Goal: Task Accomplishment & Management: Complete application form

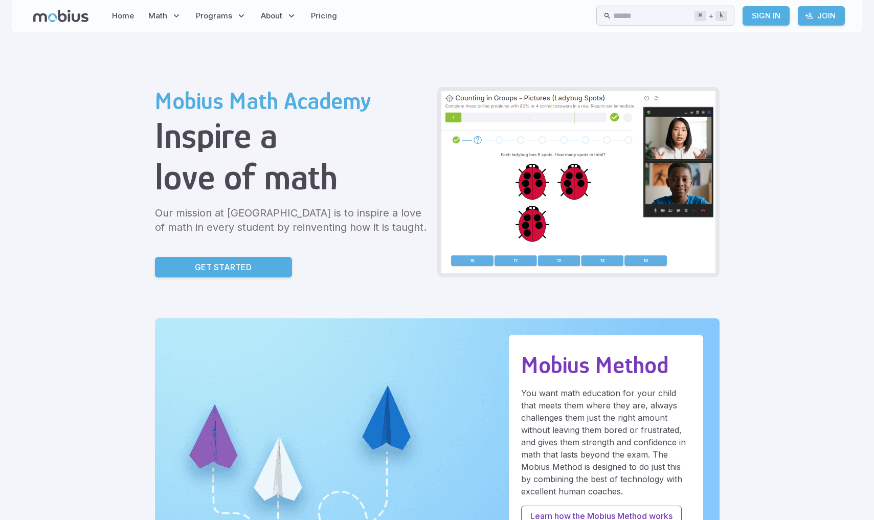
click at [155, 267] on link "Get Started" at bounding box center [223, 267] width 137 height 20
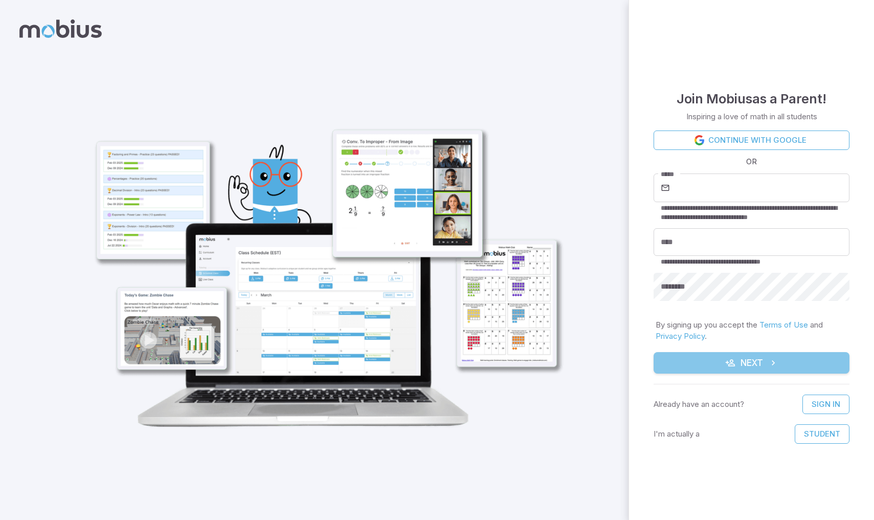
click at [801, 363] on button "Next" at bounding box center [752, 362] width 196 height 21
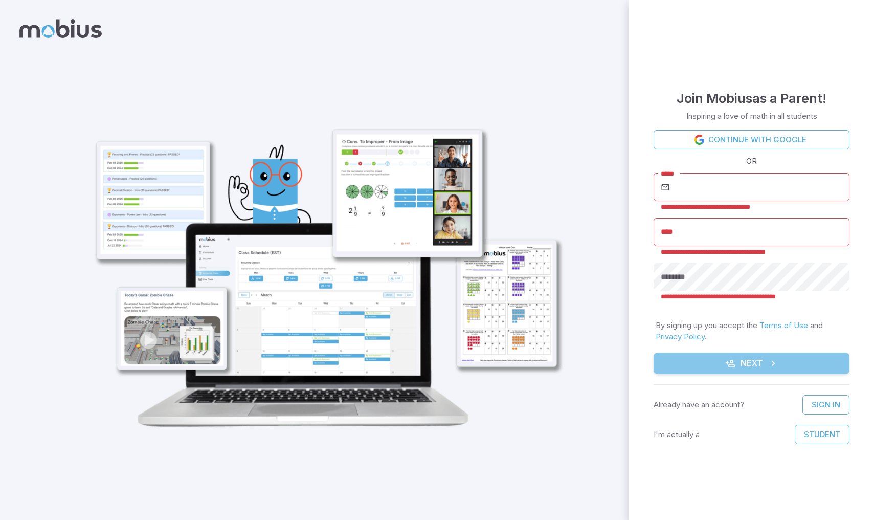
click at [776, 366] on icon "submit" at bounding box center [773, 363] width 10 height 10
click at [776, 365] on icon "submit" at bounding box center [773, 363] width 10 height 10
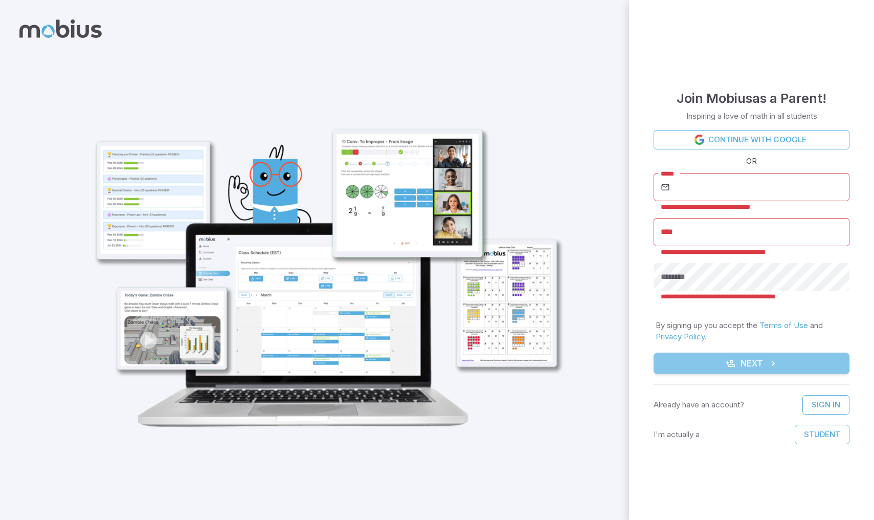
click at [776, 365] on icon "submit" at bounding box center [773, 363] width 10 height 10
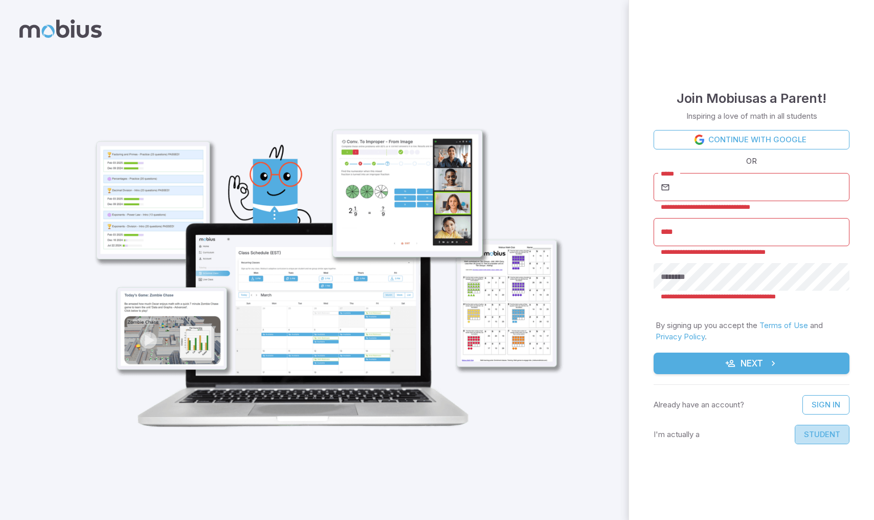
click at [808, 427] on button "Student" at bounding box center [822, 434] width 55 height 19
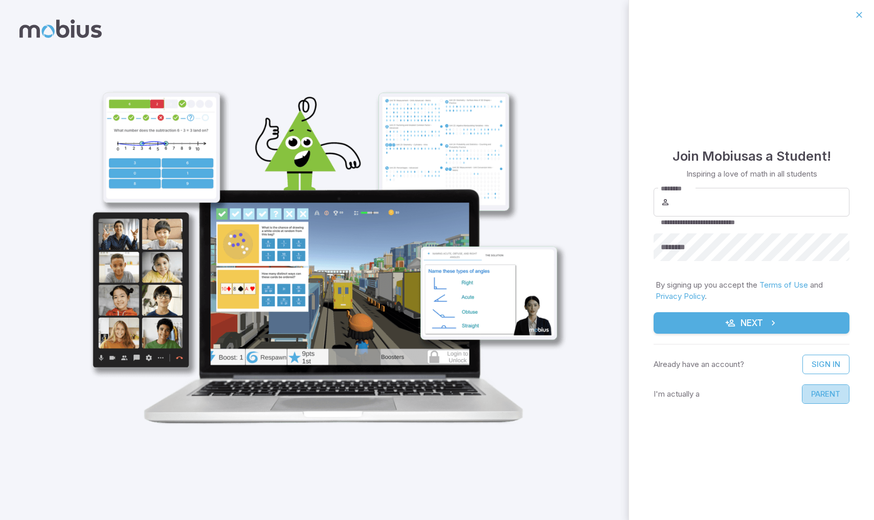
click at [812, 390] on button "Parent" at bounding box center [826, 393] width 48 height 19
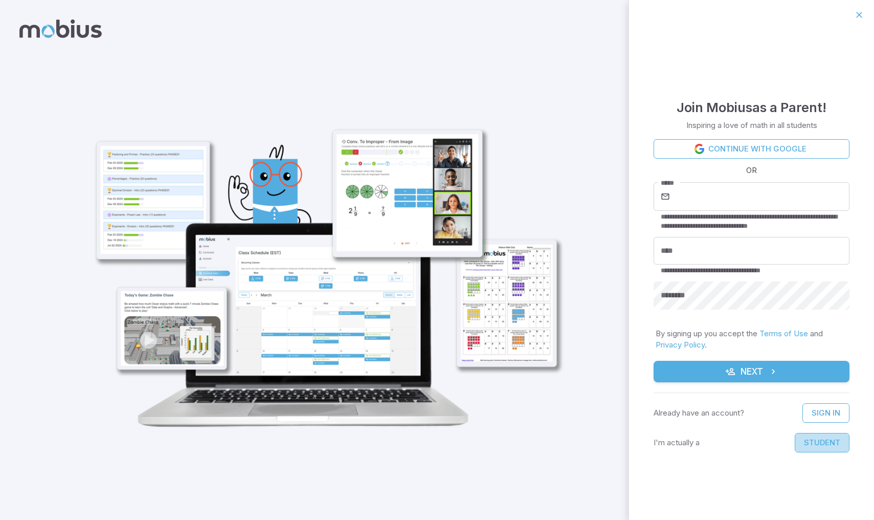
click at [814, 437] on button "Student" at bounding box center [822, 442] width 55 height 19
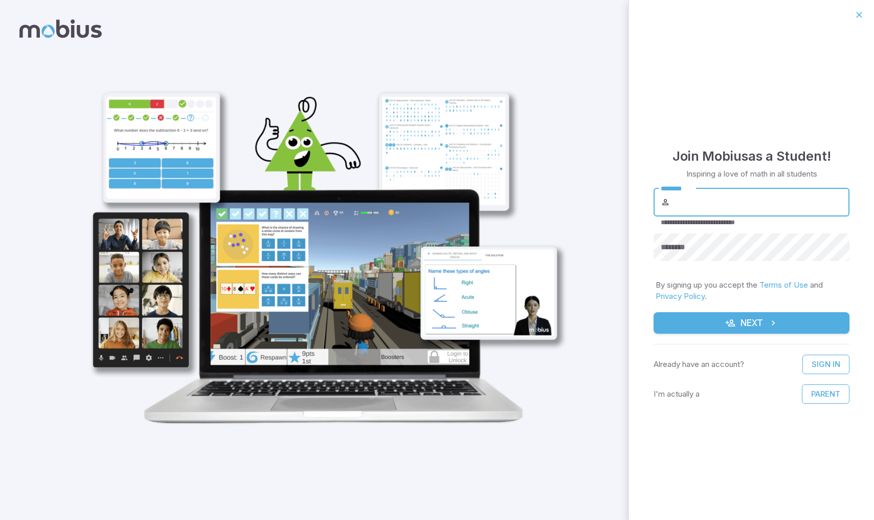
click at [674, 201] on input "********" at bounding box center [760, 202] width 177 height 29
click at [865, 18] on button "button" at bounding box center [859, 14] width 17 height 17
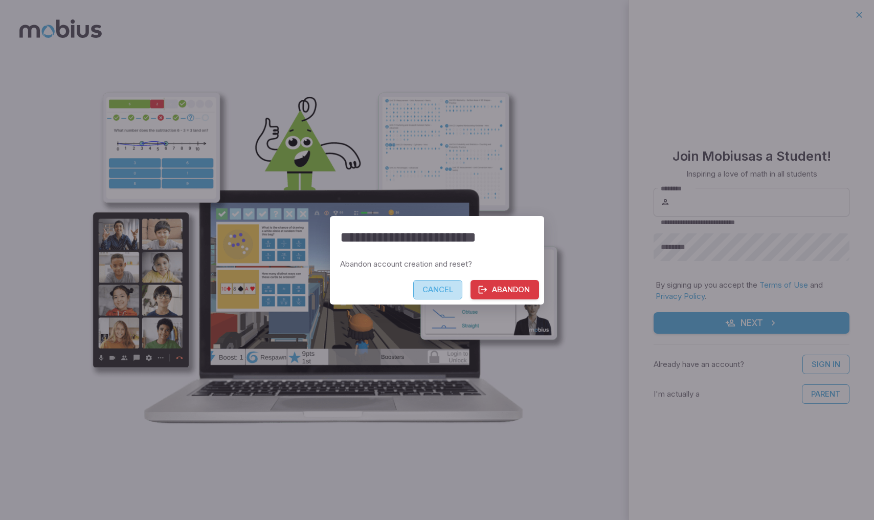
click at [420, 283] on button "Cancel" at bounding box center [437, 289] width 49 height 19
